Goal: Task Accomplishment & Management: Manage account settings

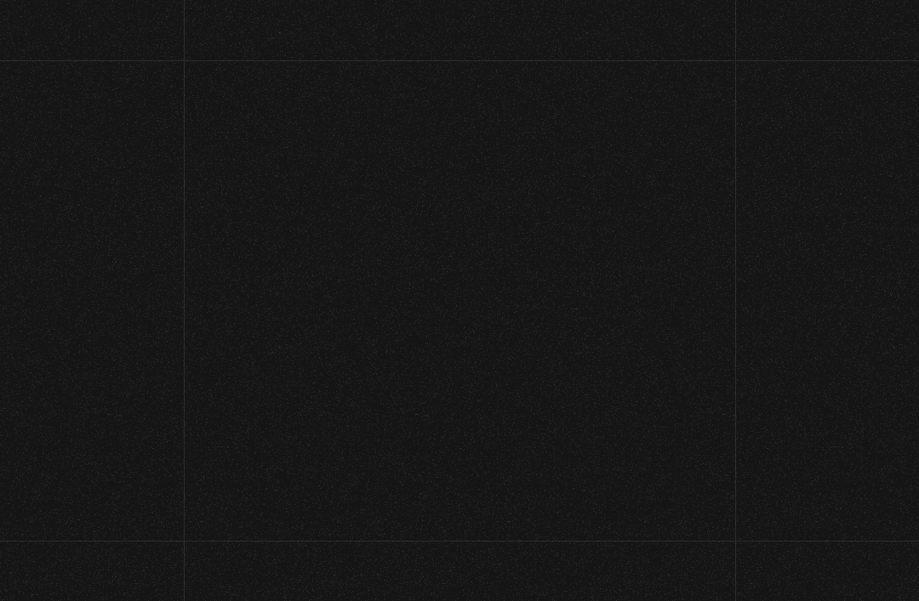
scroll to position [1, 0]
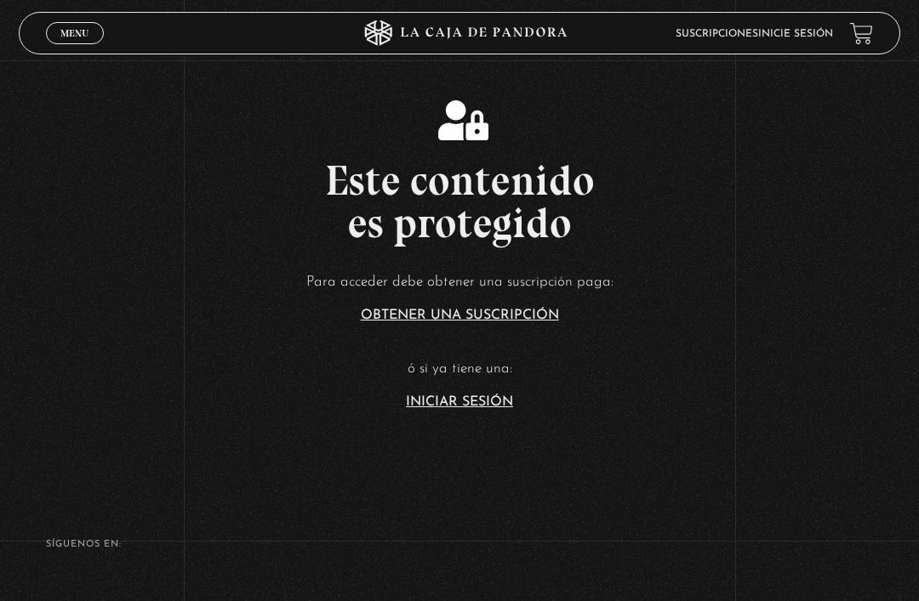
click at [458, 408] on article "Para acceder debe obtener una suscripción paga: Obtener una suscripción ó si ya…" at bounding box center [459, 339] width 919 height 139
click at [493, 409] on link "Iniciar Sesión" at bounding box center [459, 403] width 107 height 14
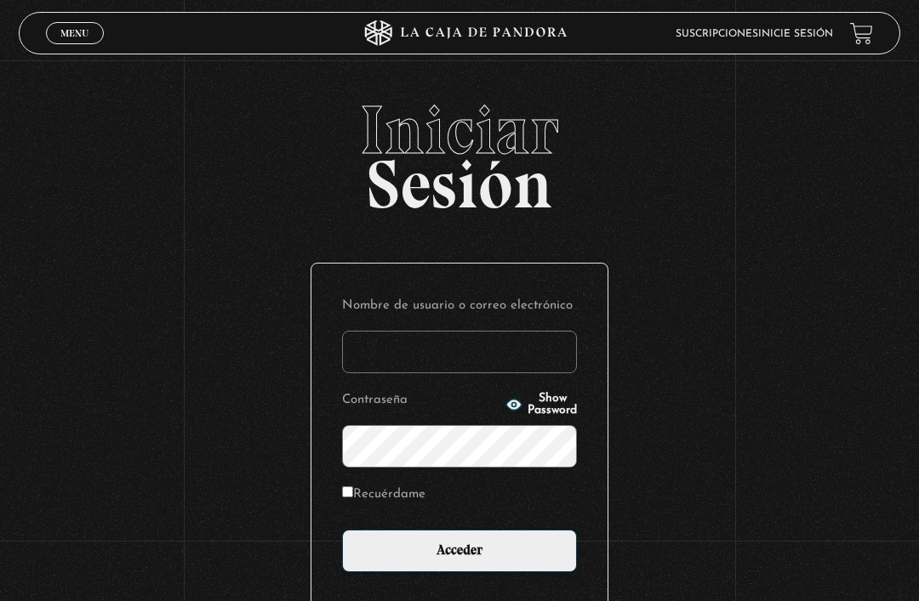
type input "[EMAIL_ADDRESS][DOMAIN_NAME]"
click at [459, 560] on input "Acceder" at bounding box center [459, 551] width 235 height 43
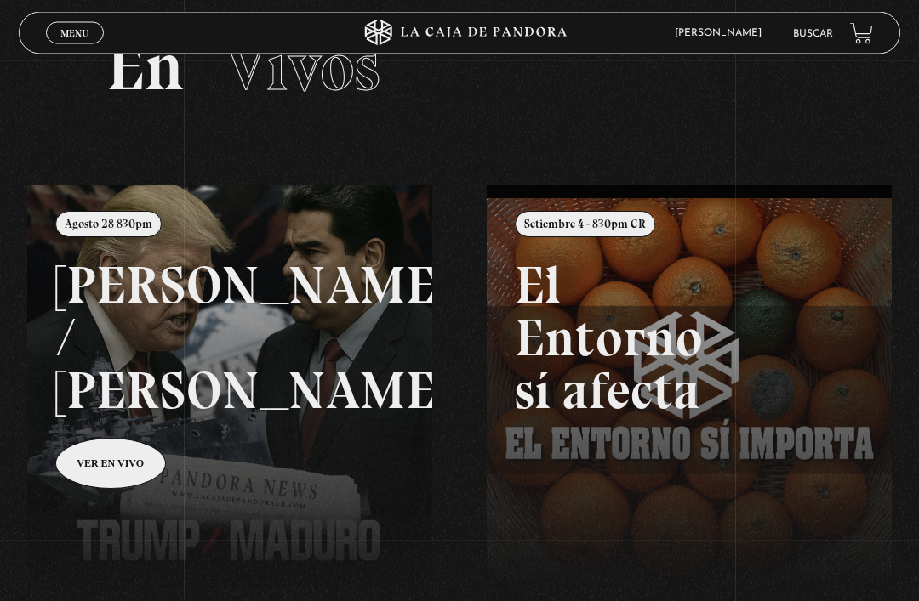
click at [90, 30] on link "Menu Cerrar" at bounding box center [75, 33] width 58 height 22
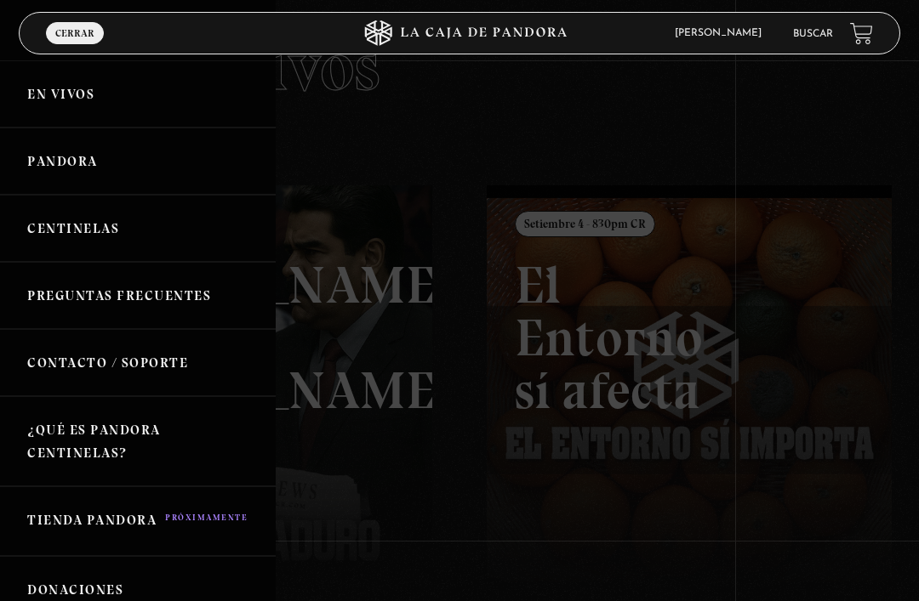
click at [196, 162] on link "Pandora" at bounding box center [138, 161] width 276 height 67
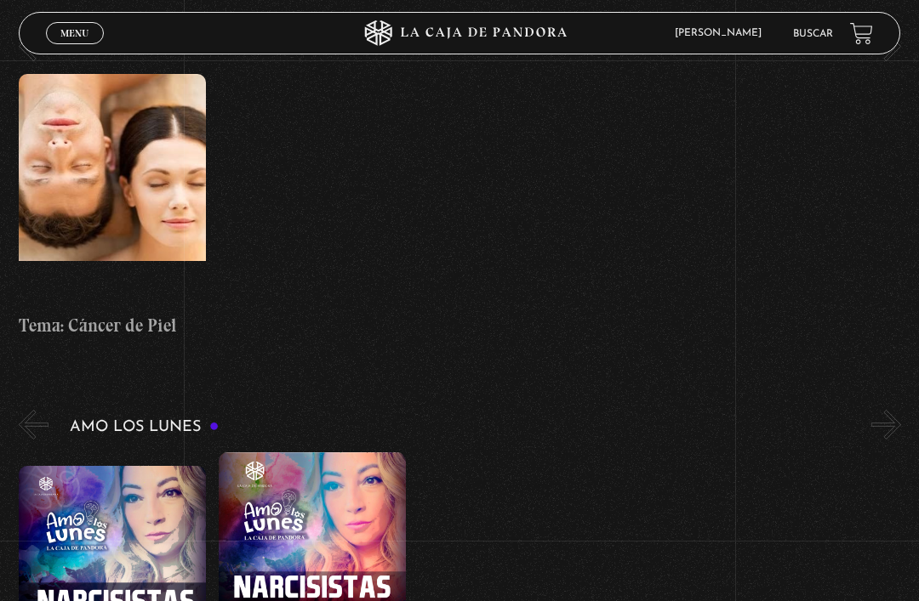
scroll to position [6277, 0]
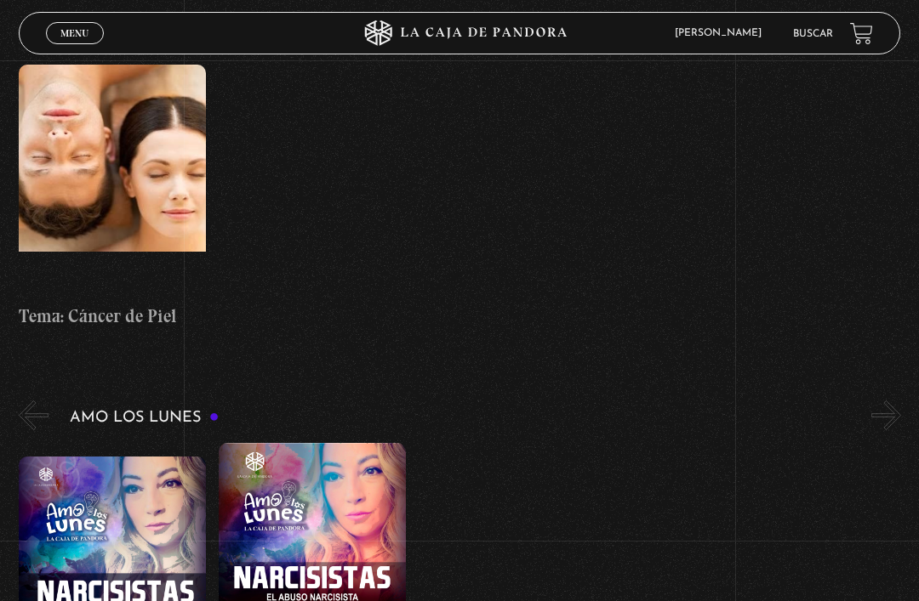
click at [78, 26] on link "Menu Cerrar" at bounding box center [75, 33] width 58 height 22
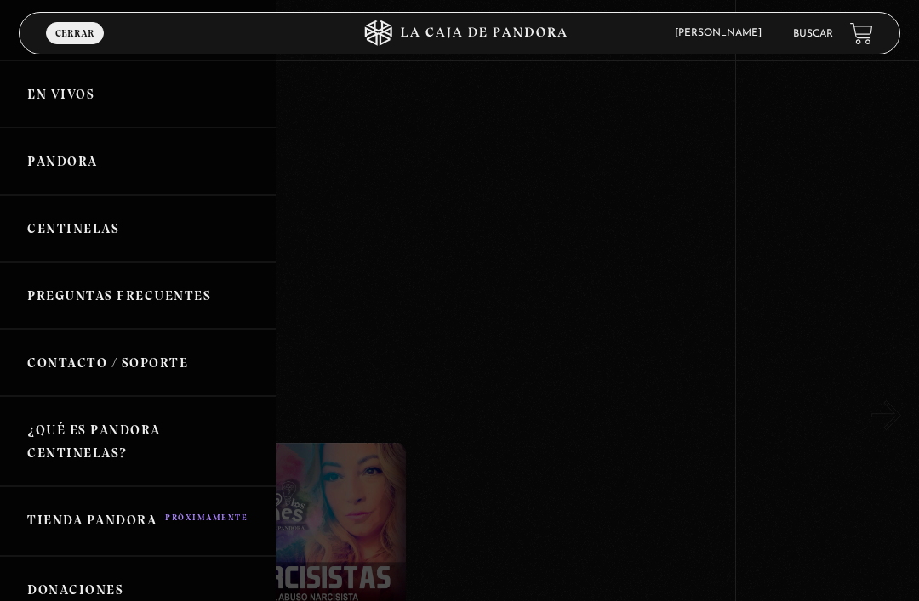
click at [65, 219] on link "Centinelas" at bounding box center [138, 228] width 276 height 67
click at [80, 221] on link "Centinelas" at bounding box center [138, 228] width 276 height 67
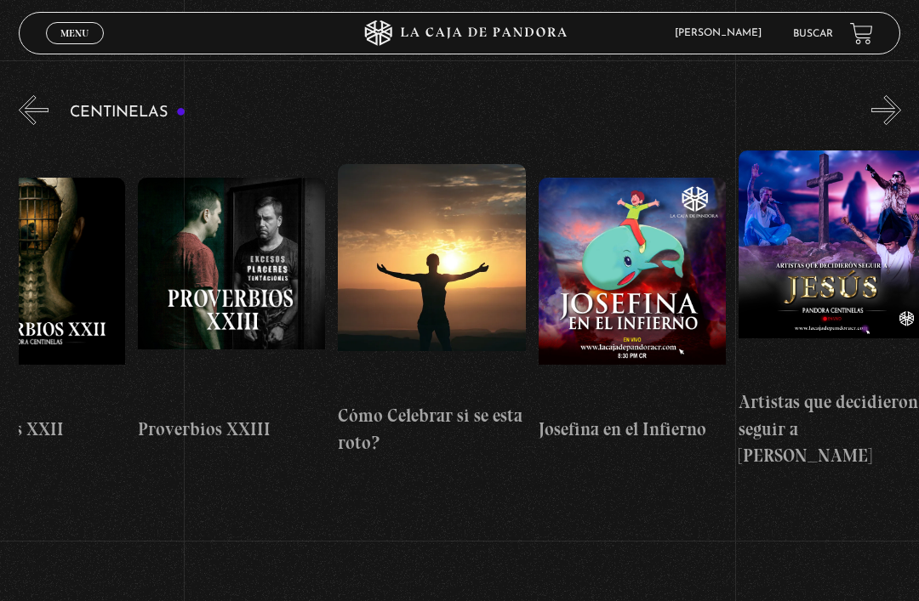
scroll to position [167, 0]
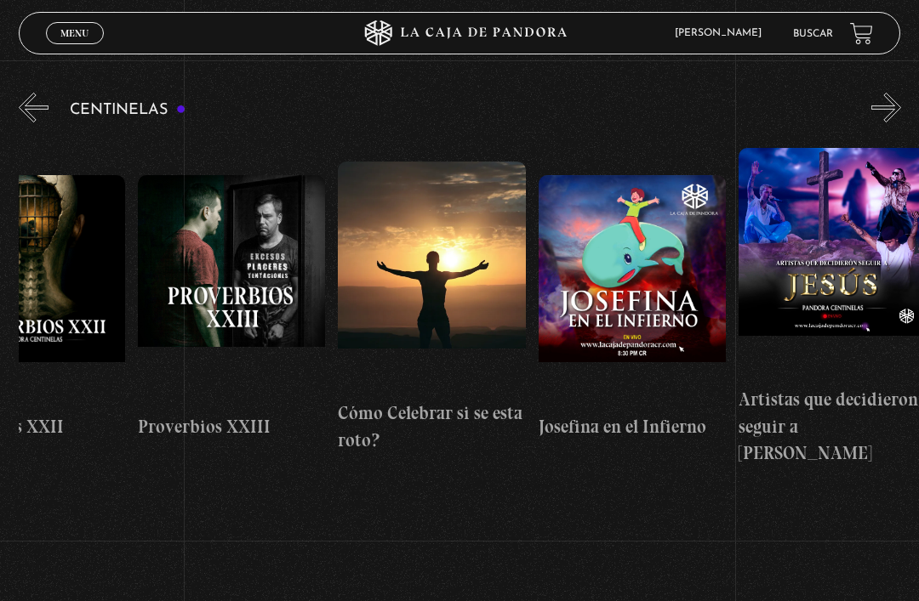
click at [75, 29] on span "Menu" at bounding box center [74, 33] width 28 height 10
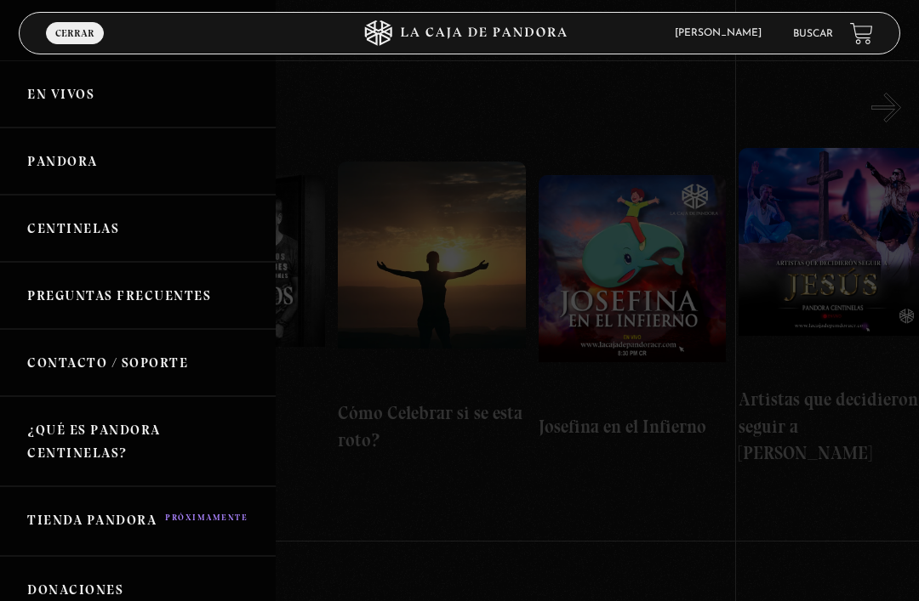
click at [48, 108] on link "En vivos" at bounding box center [138, 93] width 276 height 67
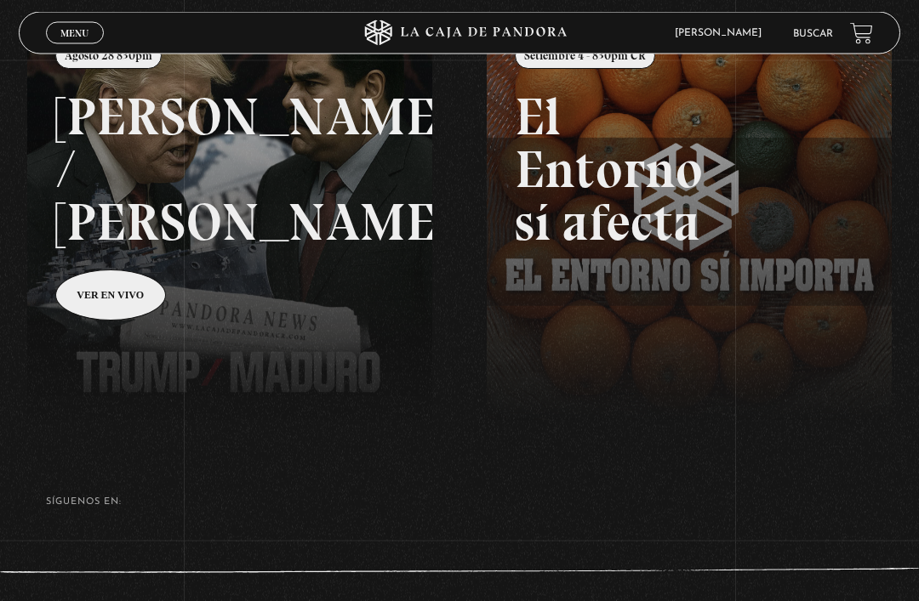
scroll to position [239, 0]
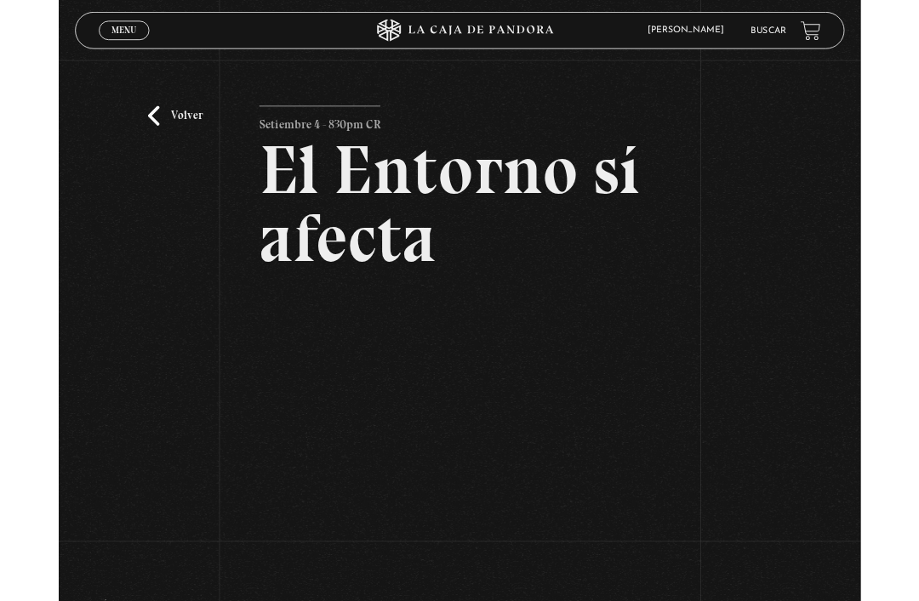
scroll to position [122, 0]
